Goal: Transaction & Acquisition: Purchase product/service

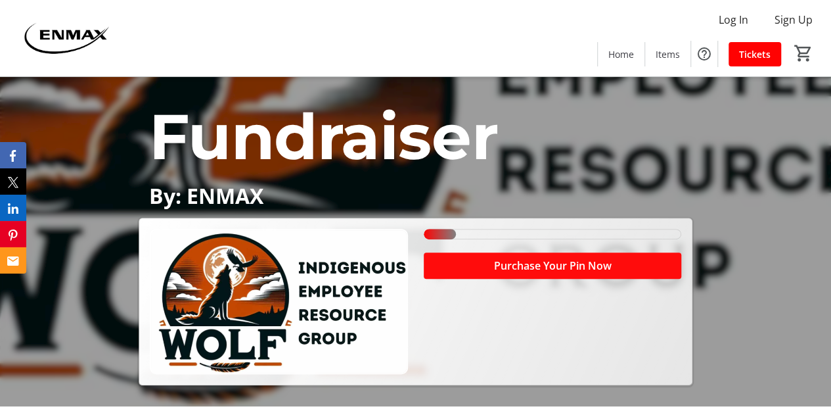
scroll to position [173, 0]
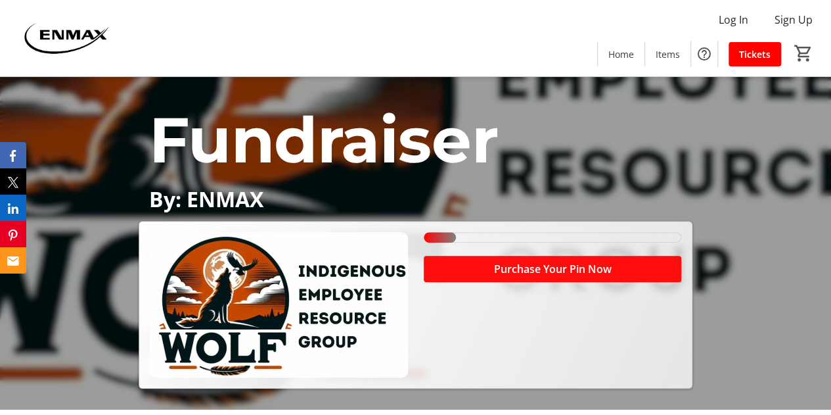
click at [518, 267] on span "Purchase Your Pin Now" at bounding box center [552, 269] width 118 height 16
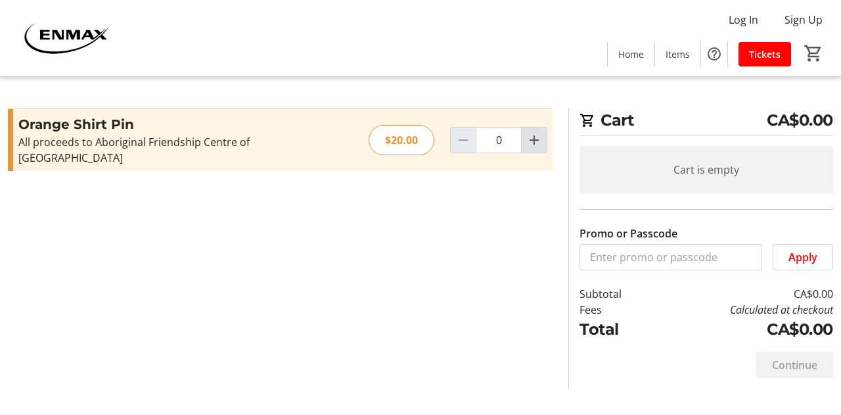
click at [528, 137] on mat-icon "Increment by one" at bounding box center [534, 140] width 16 height 16
click at [535, 137] on mat-icon "Increment by one" at bounding box center [534, 140] width 16 height 16
type input "2"
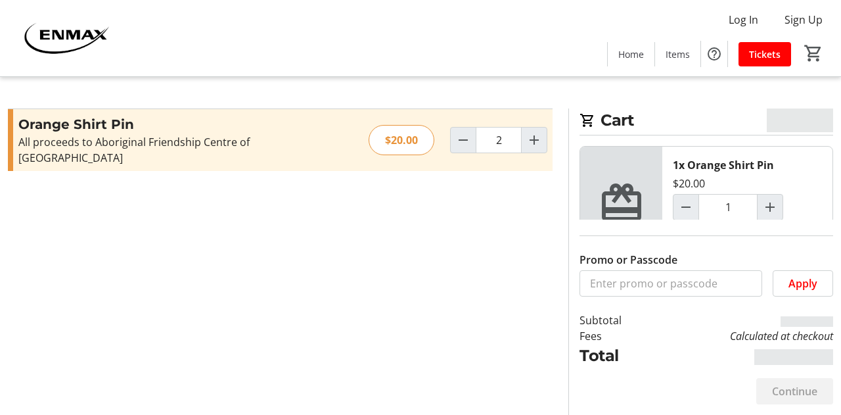
type input "2"
